Goal: Task Accomplishment & Management: Use online tool/utility

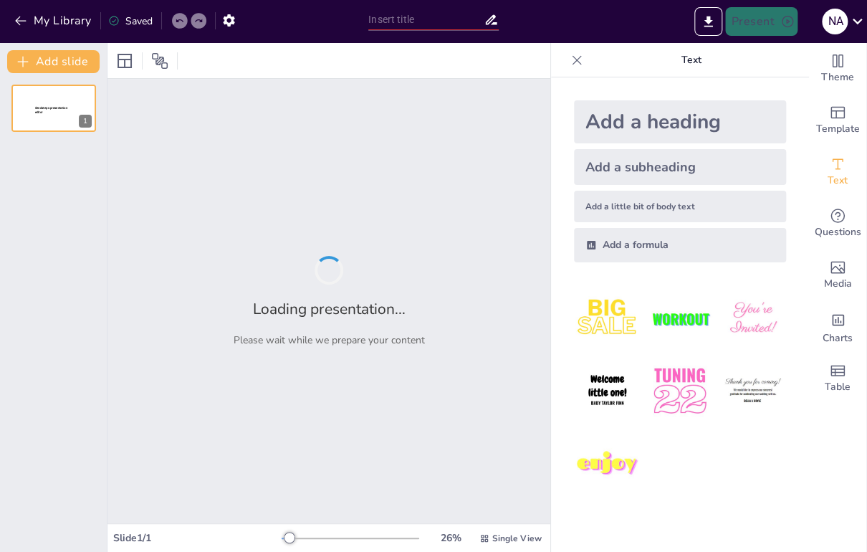
type input "Estrategias Avanzadas de Ciberseguridad: Implementación de Firewalls y VPNs"
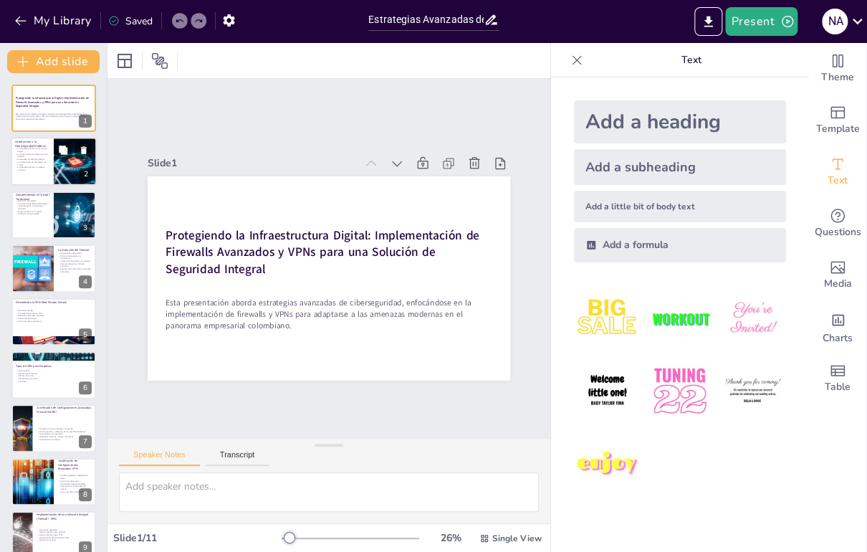
click at [29, 163] on p "La combinación de tecnologías es crucial." at bounding box center [32, 163] width 34 height 5
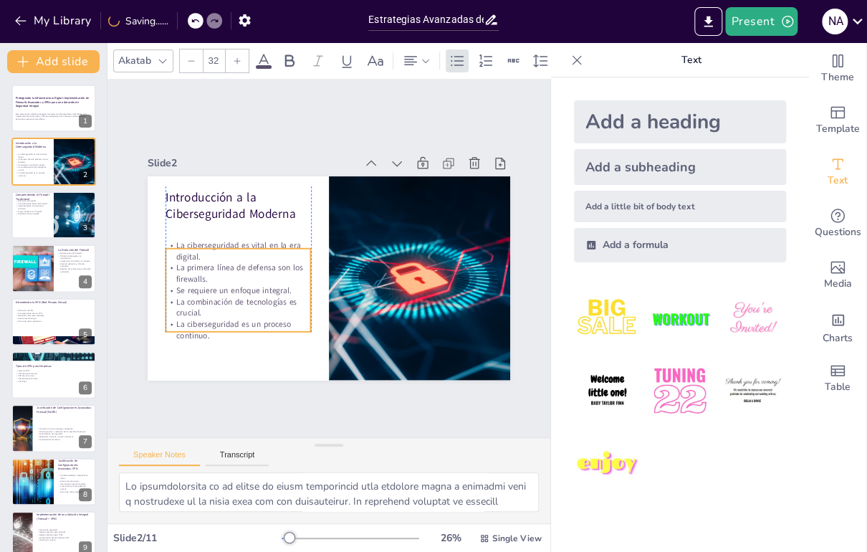
drag, startPoint x: 236, startPoint y: 263, endPoint x: 234, endPoint y: 284, distance: 20.9
click at [361, 284] on p "Se requiere un enfoque integral." at bounding box center [396, 327] width 70 height 137
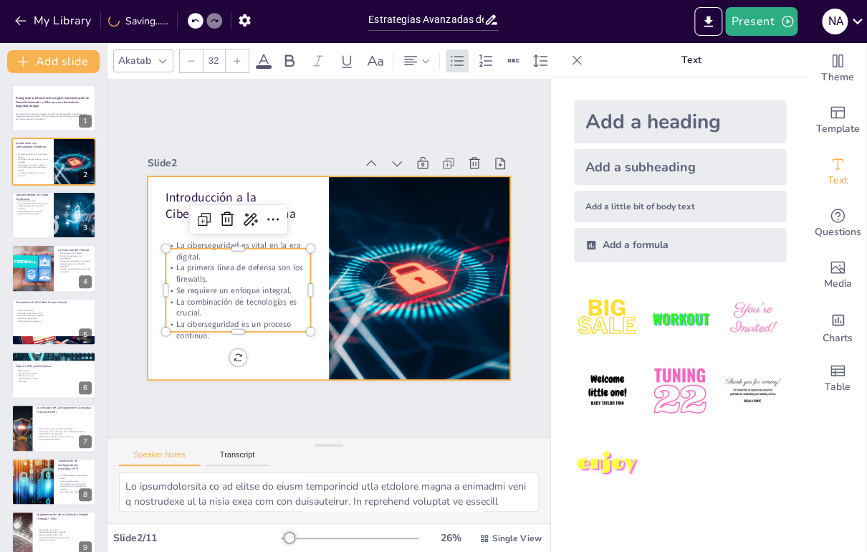
click at [275, 353] on div at bounding box center [343, 273] width 406 height 394
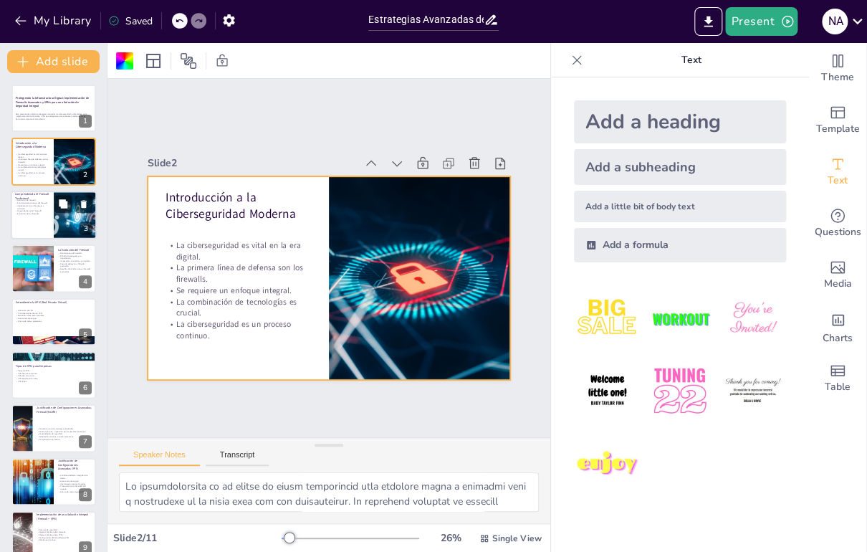
click at [29, 221] on div at bounding box center [54, 215] width 86 height 49
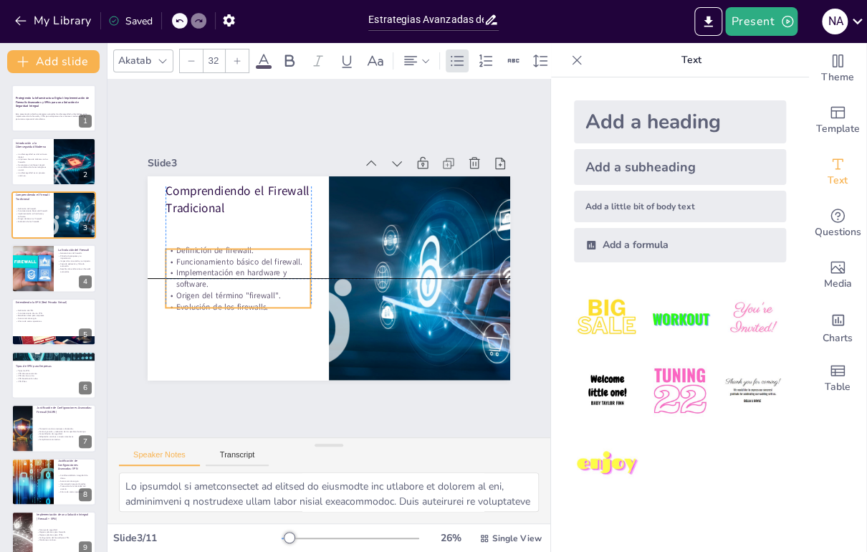
drag, startPoint x: 229, startPoint y: 271, endPoint x: 229, endPoint y: 301, distance: 30.1
click at [252, 301] on p "Evolución de los firewalls." at bounding box center [304, 357] width 105 height 115
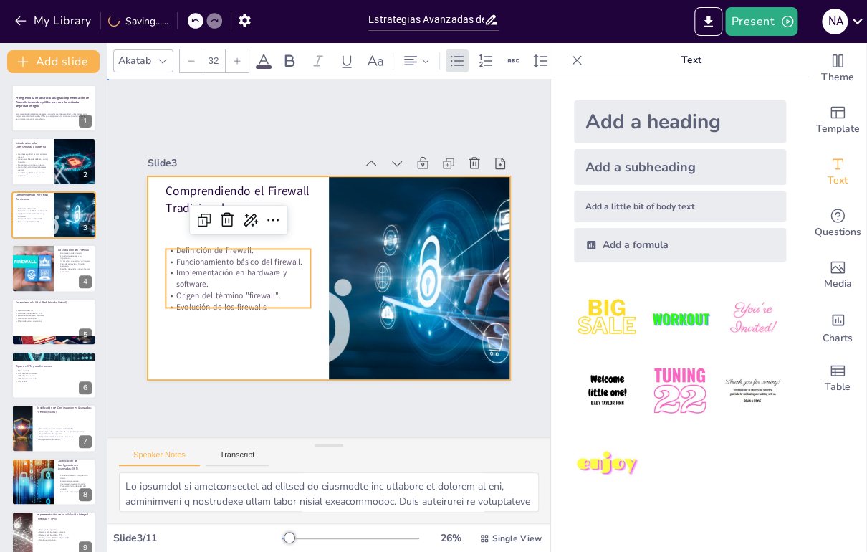
click at [203, 334] on div at bounding box center [316, 273] width 406 height 394
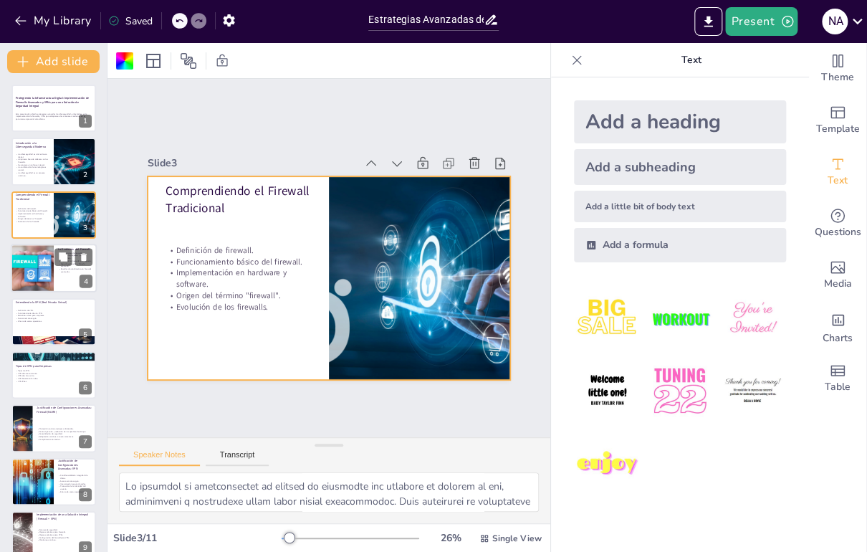
click at [59, 277] on div at bounding box center [54, 268] width 86 height 49
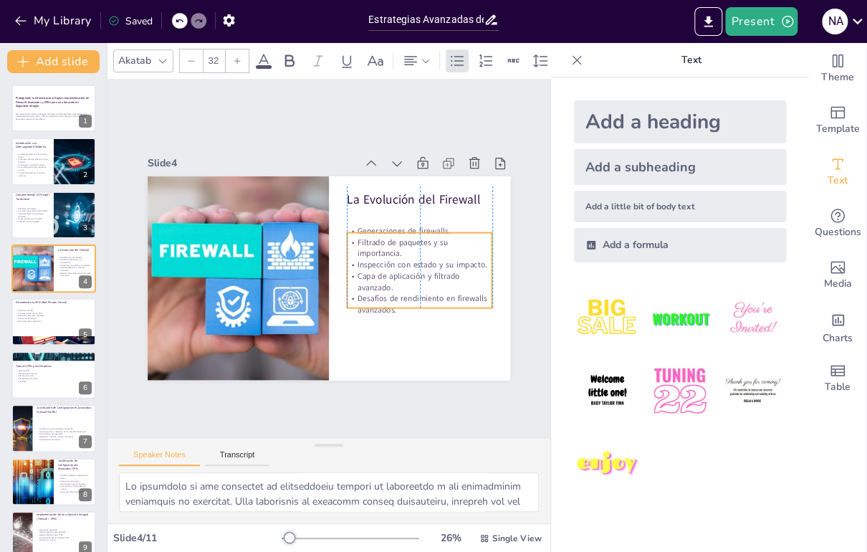
drag, startPoint x: 425, startPoint y: 251, endPoint x: 425, endPoint y: 270, distance: 18.6
click at [425, 272] on p "Inspección con estado y su impacto." at bounding box center [384, 329] width 105 height 115
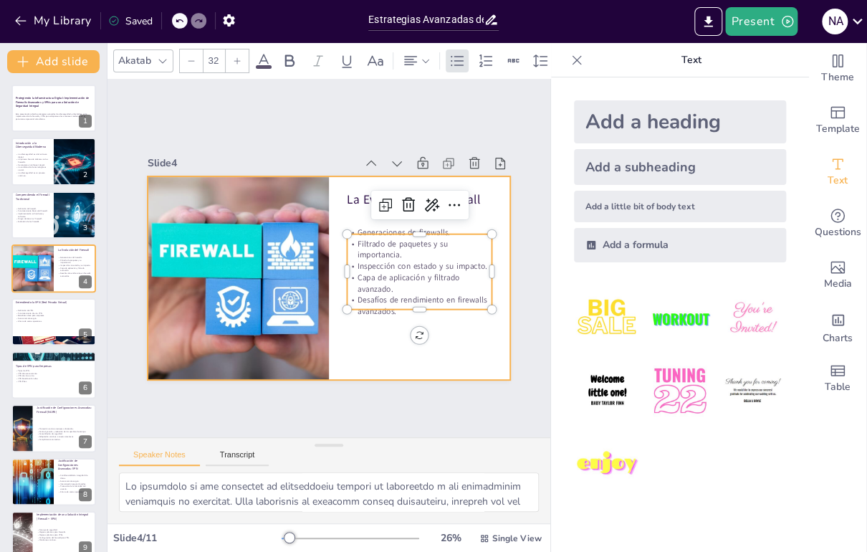
click at [460, 342] on div at bounding box center [341, 274] width 414 height 378
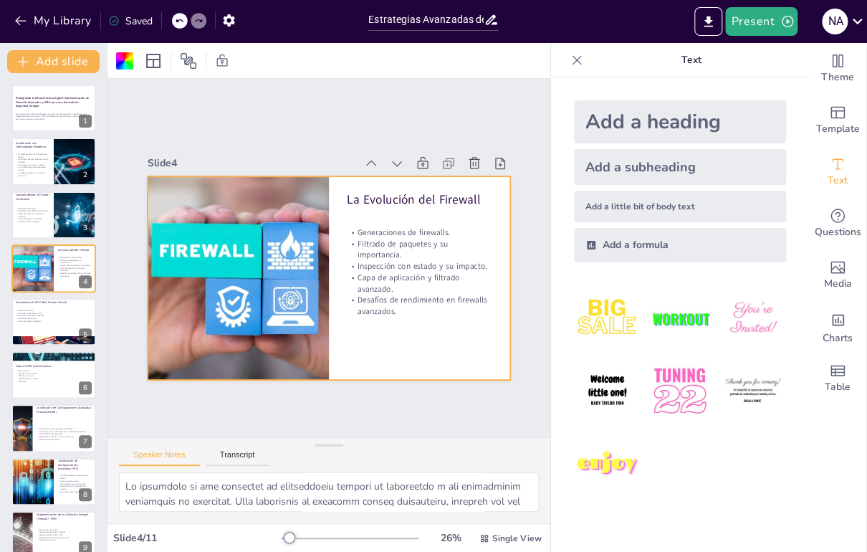
click at [578, 62] on icon at bounding box center [577, 59] width 9 height 9
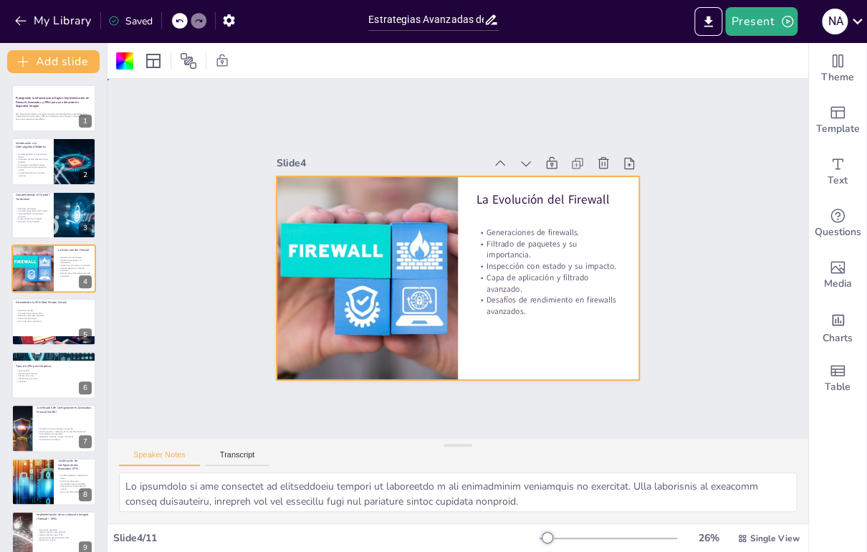
click at [564, 340] on div at bounding box center [452, 276] width 408 height 305
click at [47, 326] on div at bounding box center [54, 321] width 86 height 49
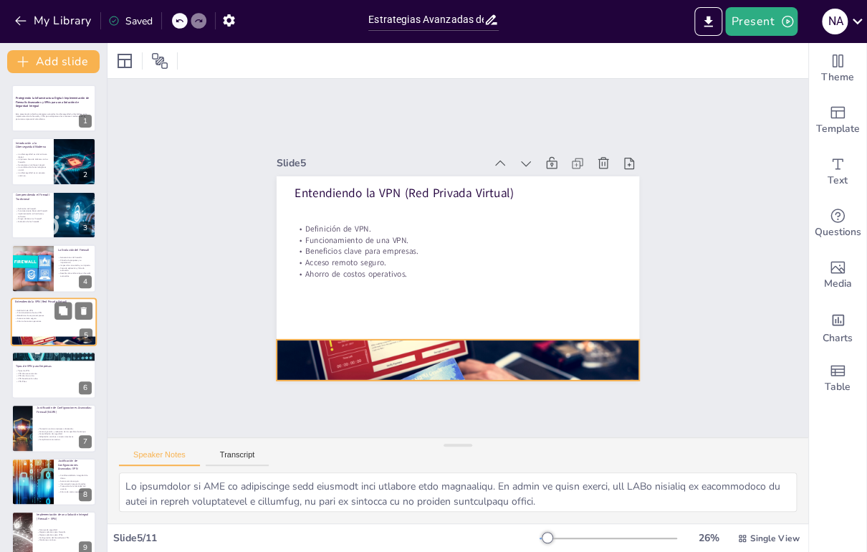
scroll to position [9, 0]
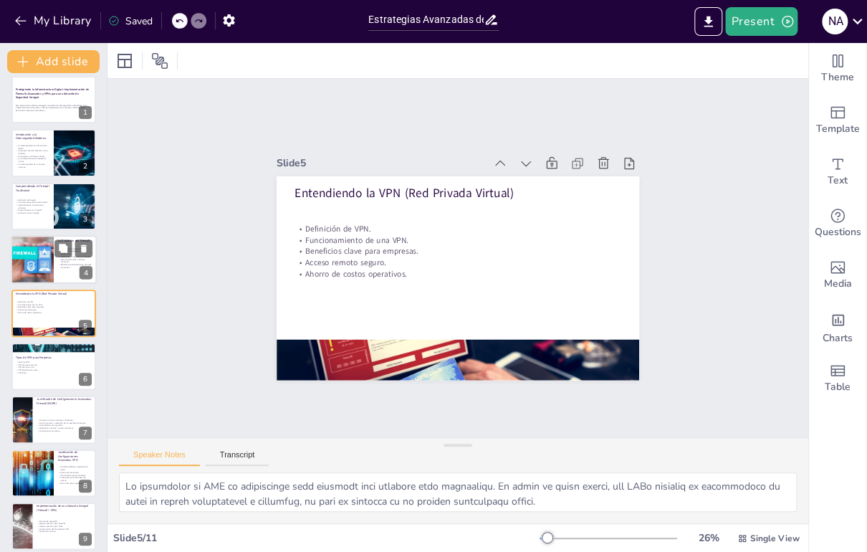
click at [28, 254] on div at bounding box center [32, 259] width 73 height 49
type textarea "Lo ipsumdolo si ame consectet ad elitseddoeiu tempori ut laboreetdo m ali enima…"
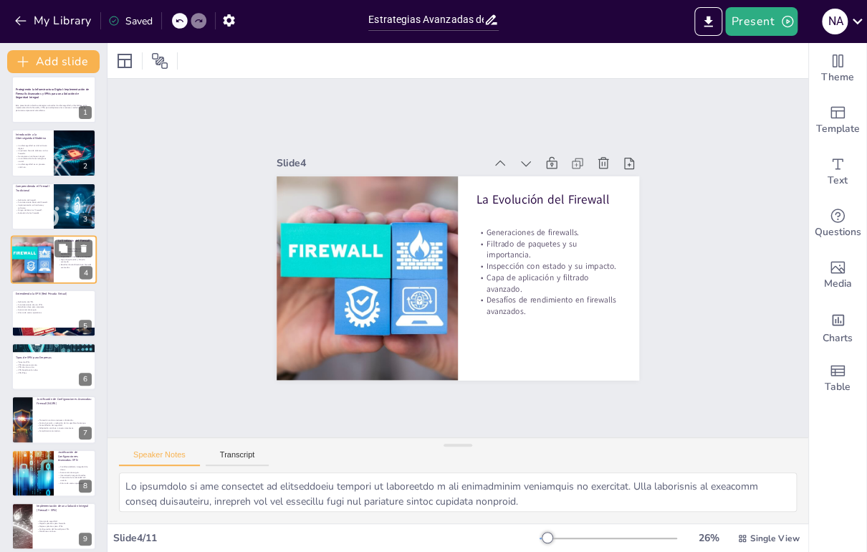
scroll to position [0, 0]
